Goal: Task Accomplishment & Management: Manage account settings

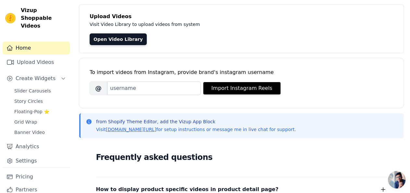
scroll to position [34, 0]
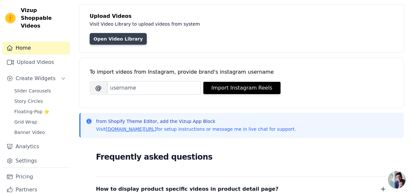
click at [115, 35] on link "Open Video Library" at bounding box center [118, 39] width 57 height 12
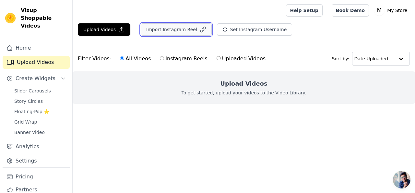
click at [162, 33] on button "Import Instagram Reel" at bounding box center [176, 29] width 71 height 12
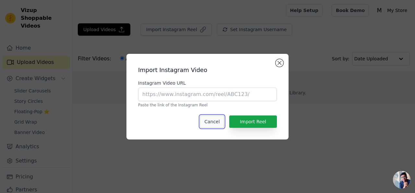
click at [216, 121] on button "Cancel" at bounding box center [212, 121] width 24 height 12
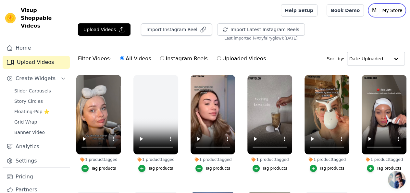
click at [385, 13] on p "My Store" at bounding box center [391, 11] width 25 height 12
click at [373, 28] on link "Settings" at bounding box center [373, 27] width 62 height 12
